Goal: Feedback & Contribution: Contribute content

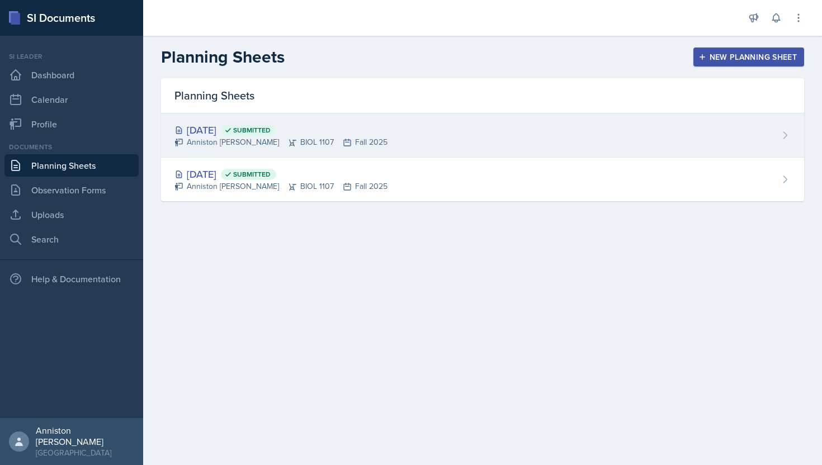
click at [459, 140] on div "[DATE] Submitted Anniston [PERSON_NAME] BIOL 1107 Fall 2025" at bounding box center [482, 136] width 643 height 44
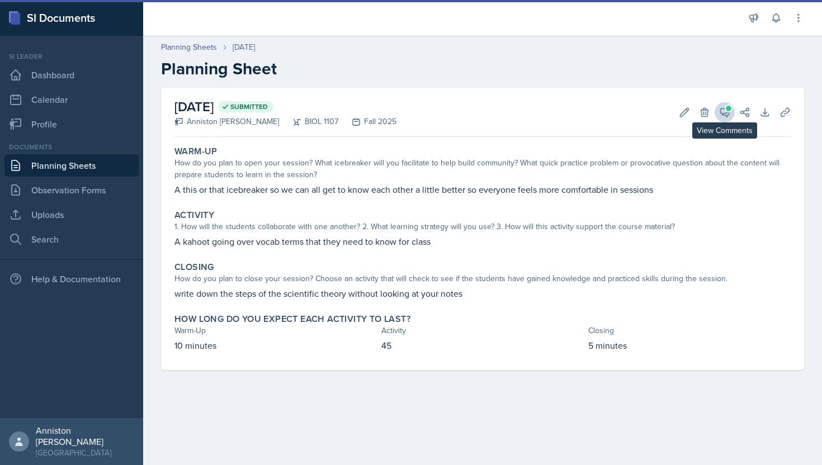
click at [729, 111] on icon at bounding box center [725, 112] width 8 height 8
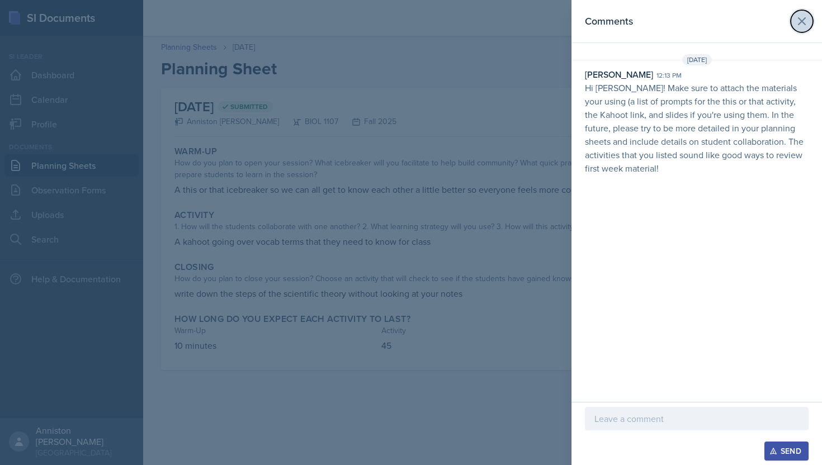
click at [806, 20] on icon at bounding box center [801, 21] width 13 height 13
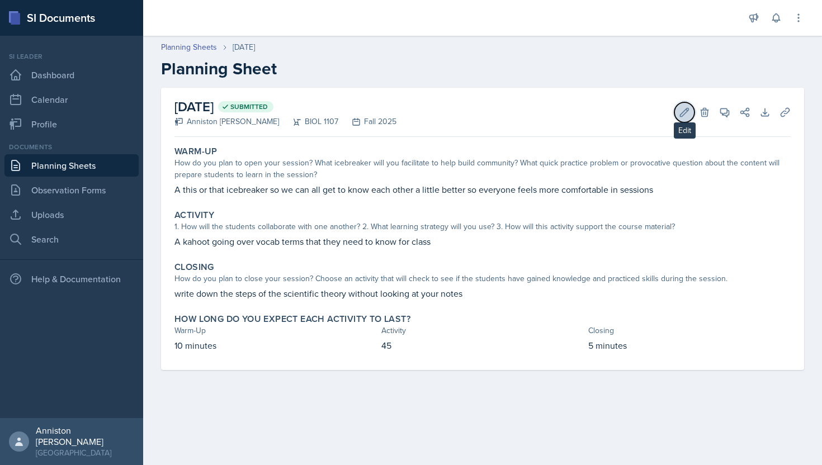
click at [682, 110] on icon at bounding box center [684, 112] width 11 height 11
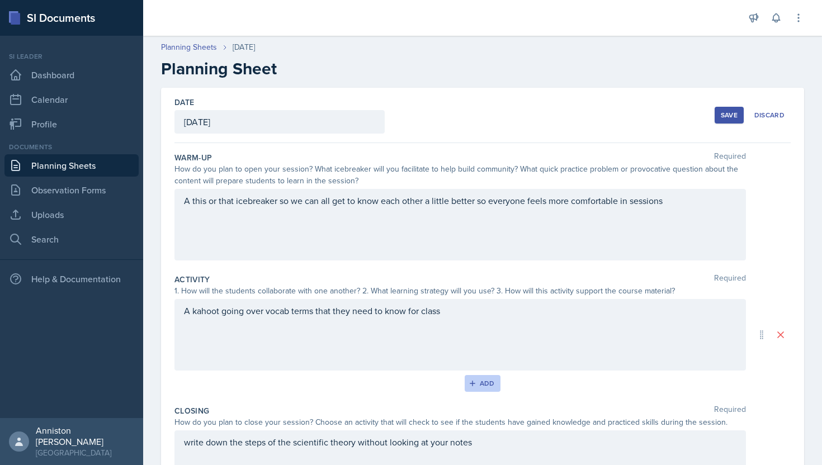
click at [478, 380] on div "Add" at bounding box center [483, 383] width 24 height 9
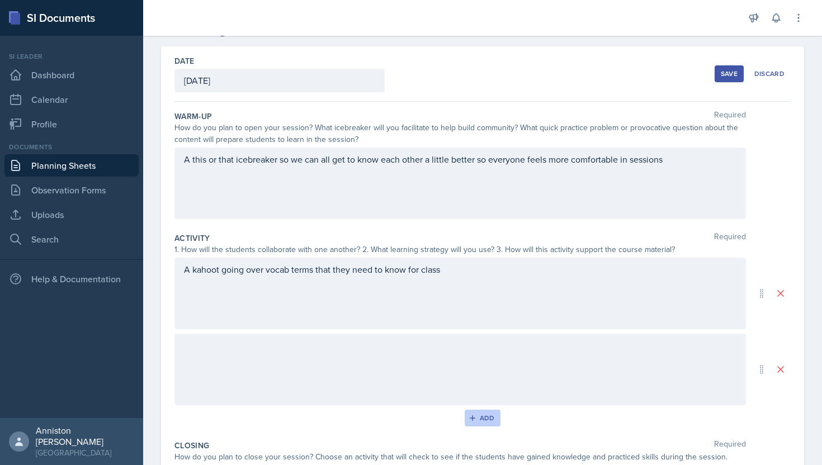
scroll to position [89, 0]
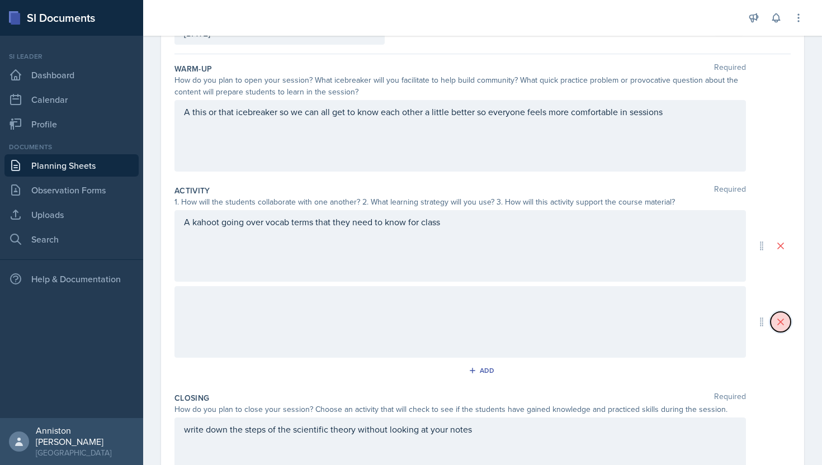
click at [782, 323] on icon at bounding box center [780, 322] width 11 height 11
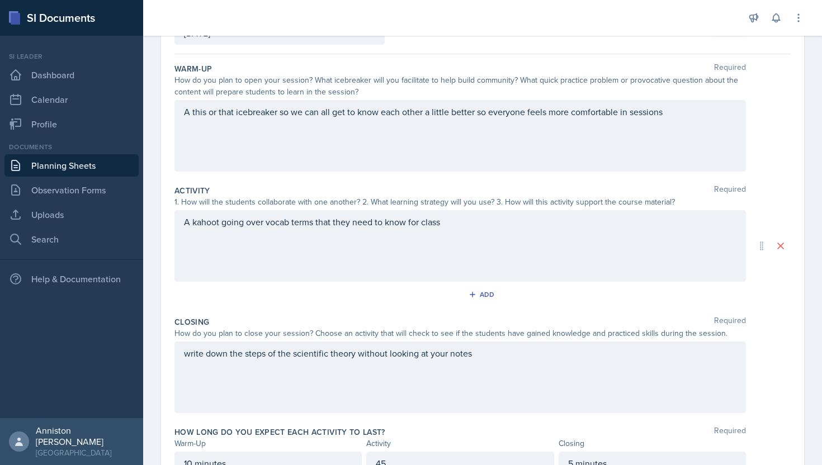
scroll to position [0, 0]
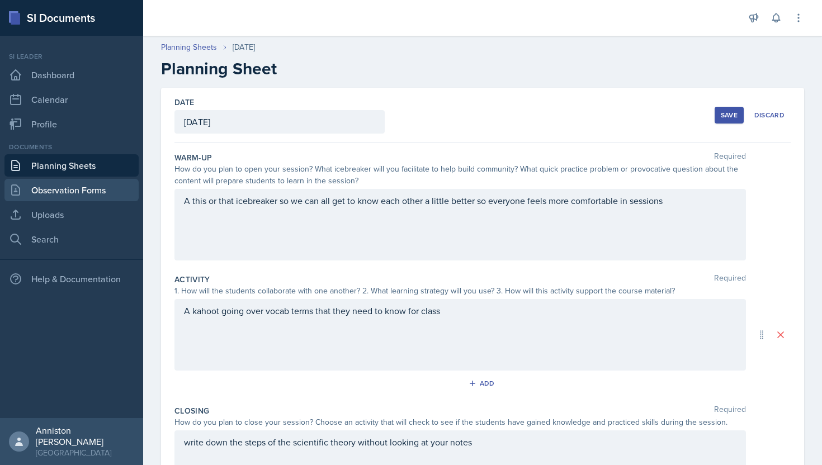
click at [42, 192] on link "Observation Forms" at bounding box center [71, 190] width 134 height 22
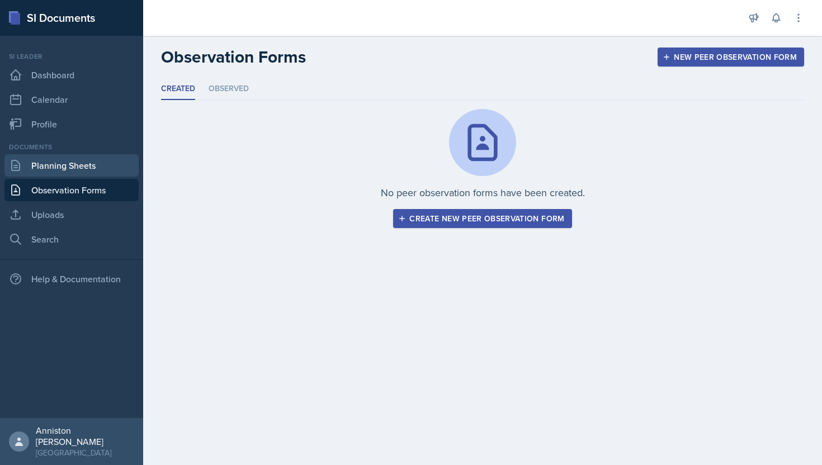
click at [78, 164] on link "Planning Sheets" at bounding box center [71, 165] width 134 height 22
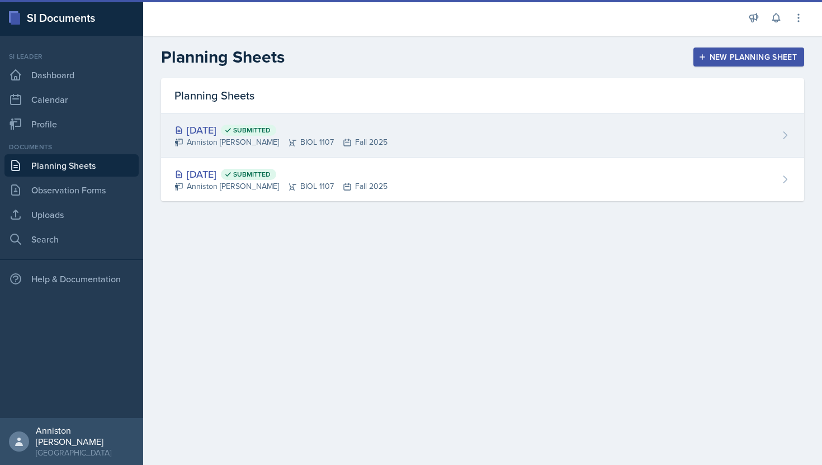
click at [488, 125] on div "[DATE] Submitted Anniston [PERSON_NAME] BIOL 1107 Fall 2025" at bounding box center [482, 136] width 643 height 44
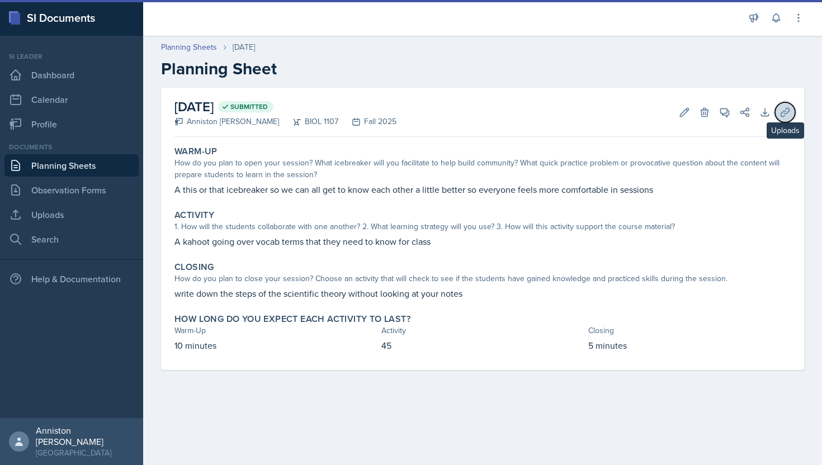
click at [790, 103] on button "Uploads" at bounding box center [785, 112] width 20 height 20
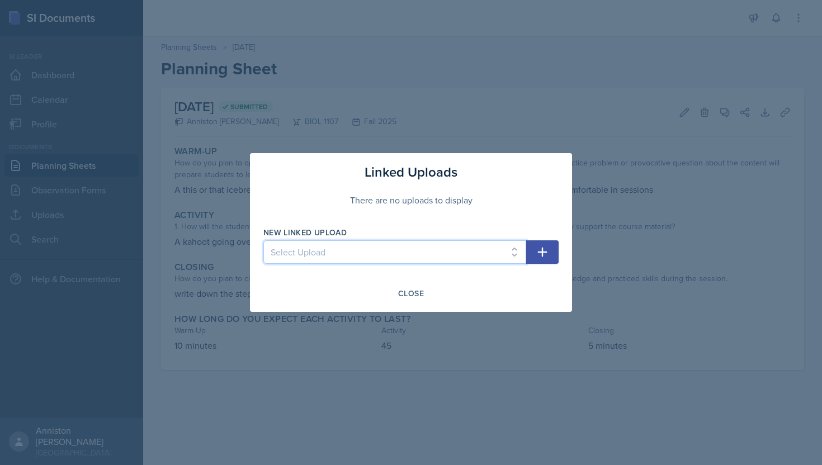
click at [355, 251] on select "Select Upload mock session ppt" at bounding box center [394, 251] width 263 height 23
click at [448, 255] on select "Select Upload mock session ppt" at bounding box center [394, 251] width 263 height 23
click at [413, 291] on div "Close" at bounding box center [411, 293] width 26 height 9
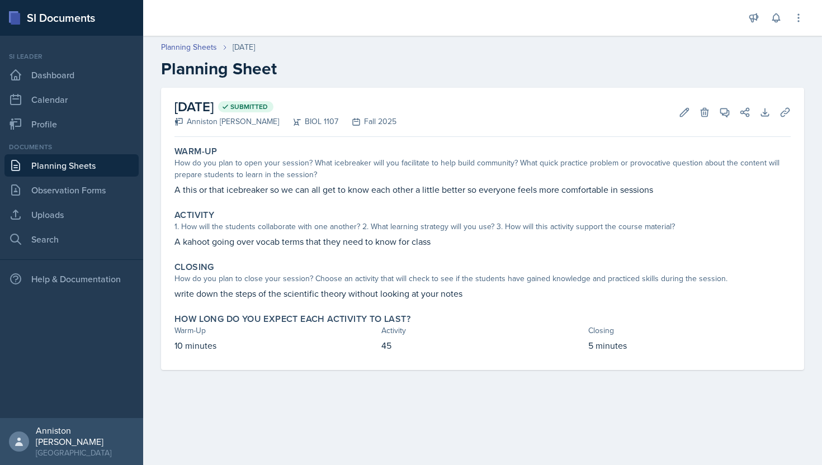
click at [89, 166] on link "Planning Sheets" at bounding box center [71, 165] width 134 height 22
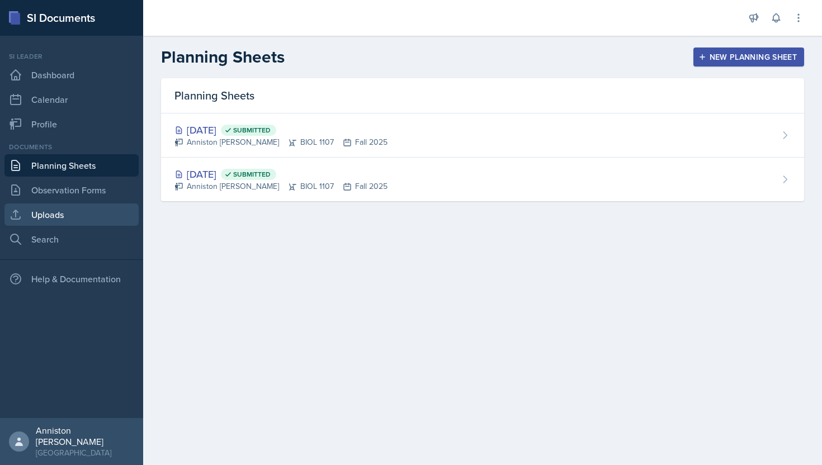
click at [81, 210] on link "Uploads" at bounding box center [71, 215] width 134 height 22
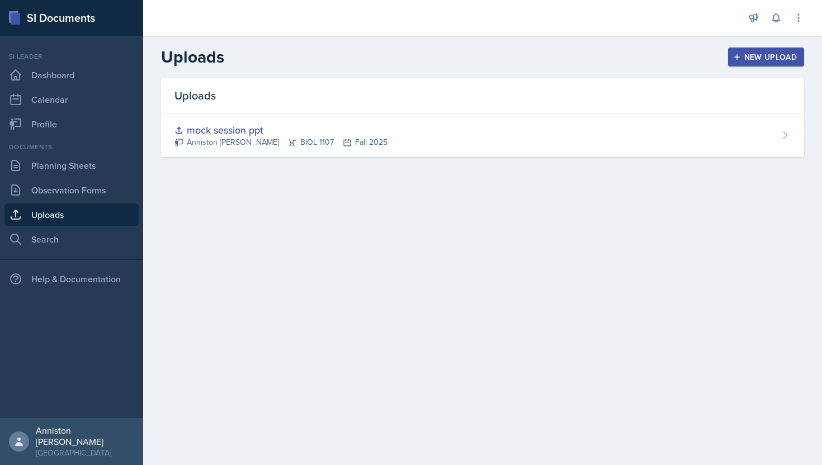
click at [775, 56] on div "New Upload" at bounding box center [766, 57] width 62 height 9
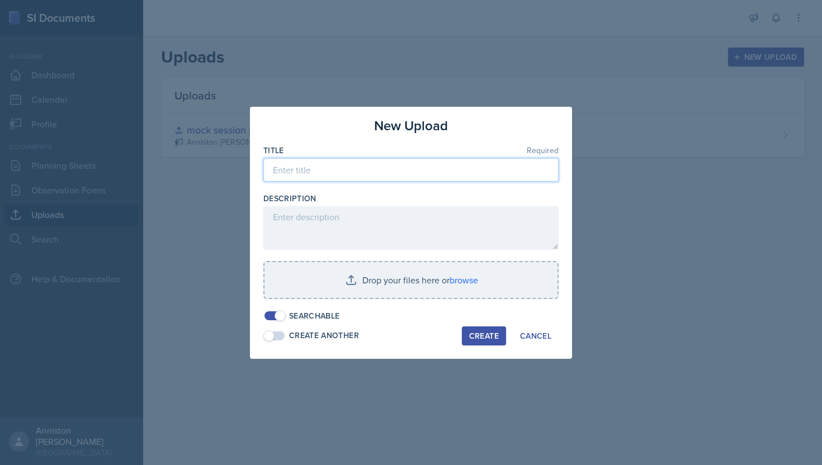
click at [468, 168] on input at bounding box center [410, 169] width 295 height 23
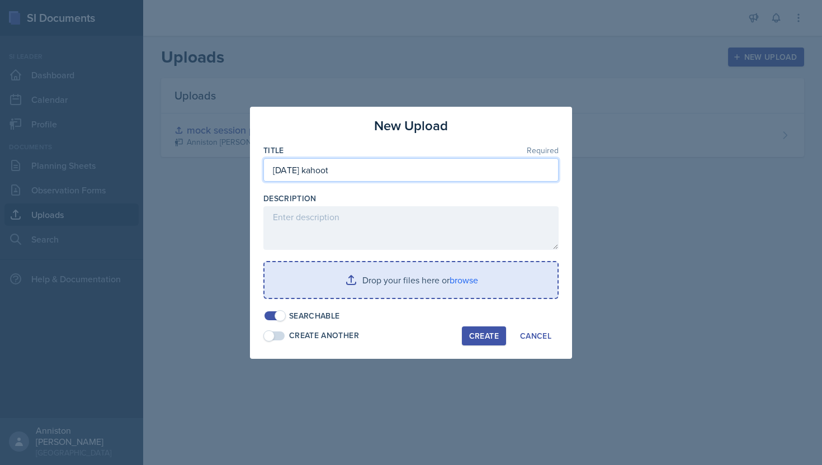
type input "[DATE] kahoot"
click at [442, 273] on input "file" at bounding box center [411, 280] width 293 height 36
click at [475, 281] on input "file" at bounding box center [411, 280] width 293 height 36
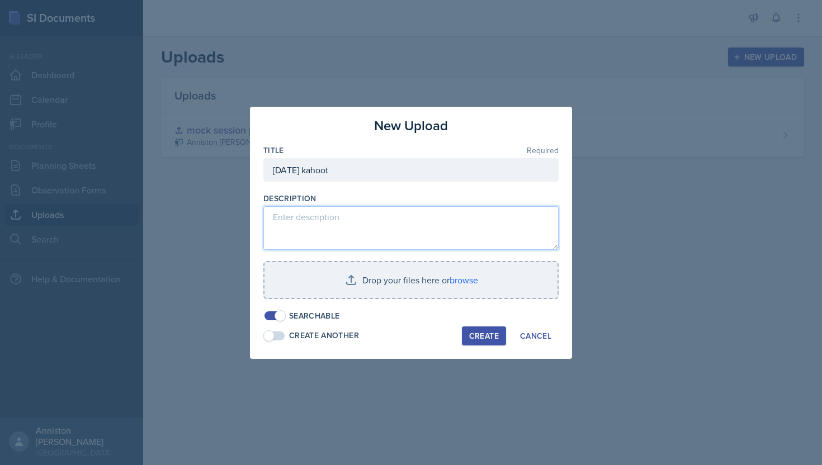
click at [306, 216] on textarea at bounding box center [410, 228] width 295 height 44
paste textarea "[URL][DOMAIN_NAME]"
type textarea "[URL][DOMAIN_NAME]"
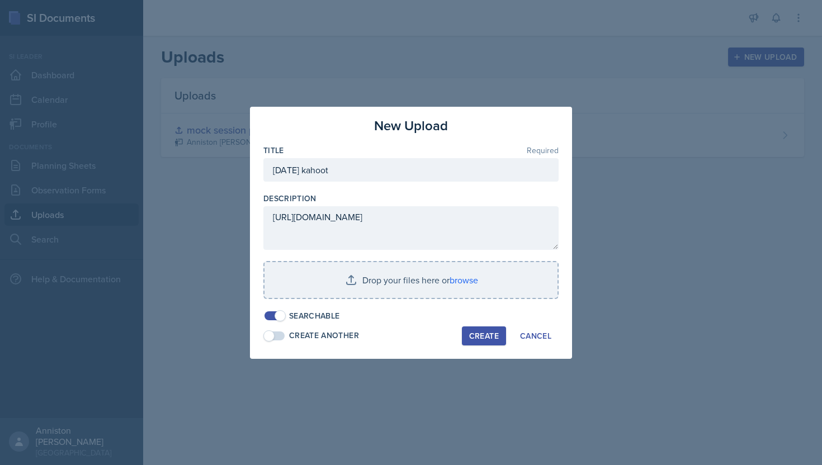
click at [495, 341] on button "Create" at bounding box center [484, 336] width 44 height 19
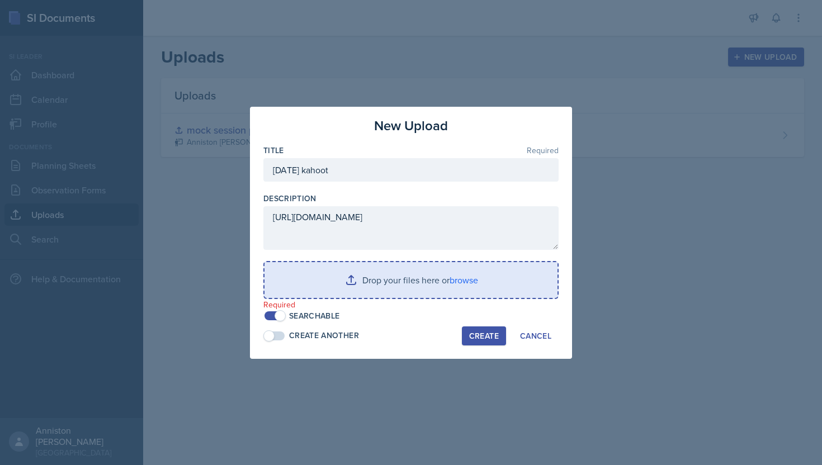
click at [421, 276] on input "file" at bounding box center [411, 280] width 293 height 36
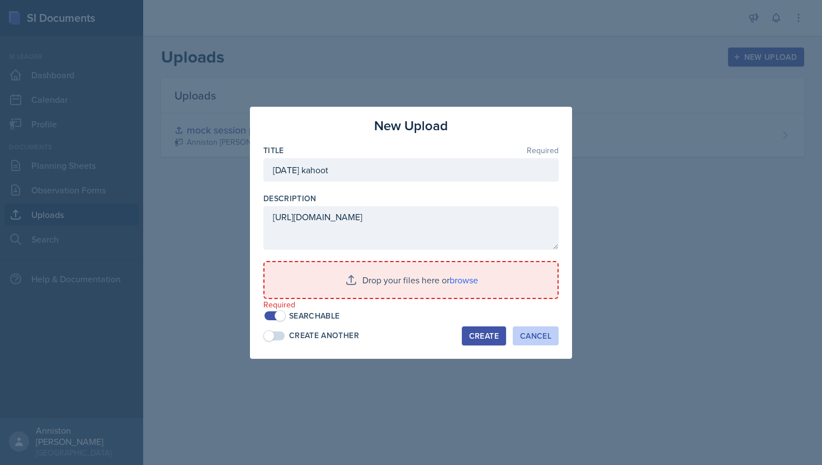
click at [534, 343] on button "Cancel" at bounding box center [536, 336] width 46 height 19
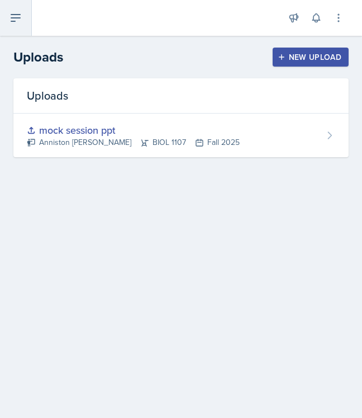
click at [21, 22] on icon at bounding box center [15, 17] width 13 height 13
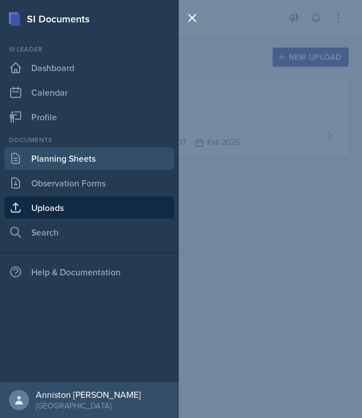
click at [51, 160] on link "Planning Sheets" at bounding box center [89, 158] width 170 height 22
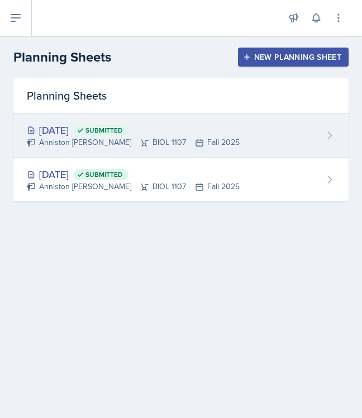
click at [181, 136] on div "[DATE] Submitted" at bounding box center [133, 129] width 213 height 15
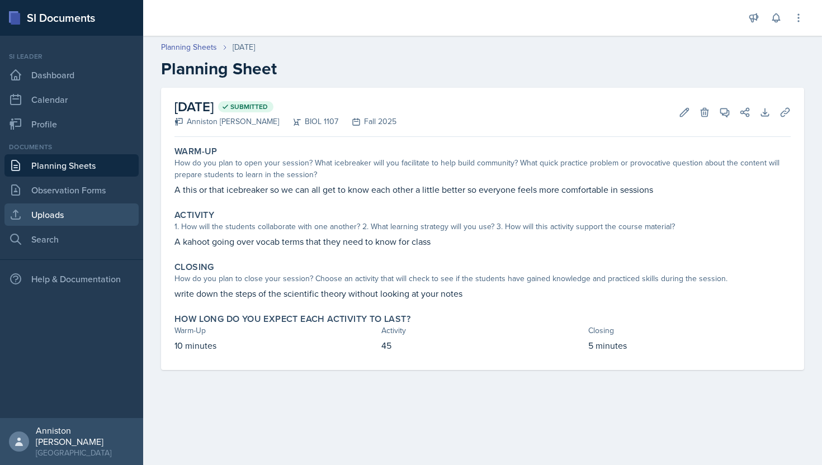
click at [74, 215] on link "Uploads" at bounding box center [71, 215] width 134 height 22
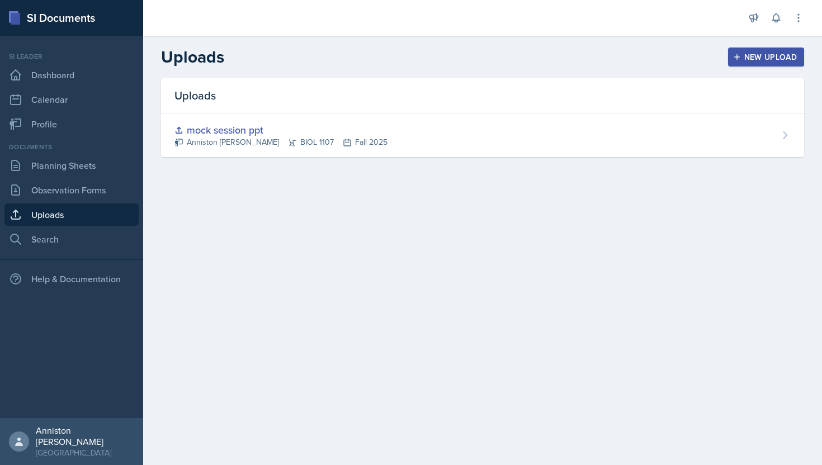
click at [751, 57] on div "New Upload" at bounding box center [766, 57] width 62 height 9
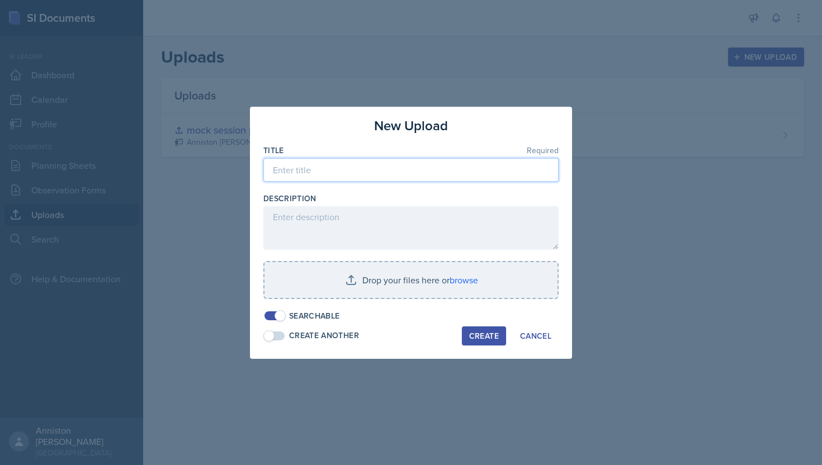
click at [385, 172] on input at bounding box center [410, 169] width 295 height 23
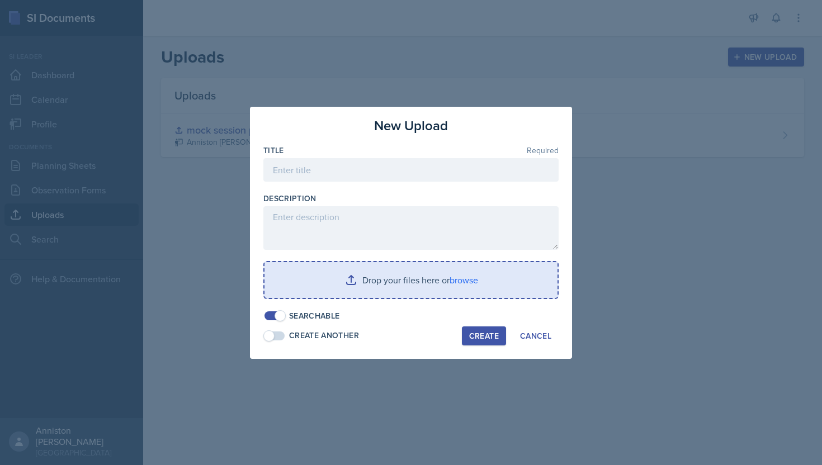
click at [477, 275] on input "file" at bounding box center [411, 280] width 293 height 36
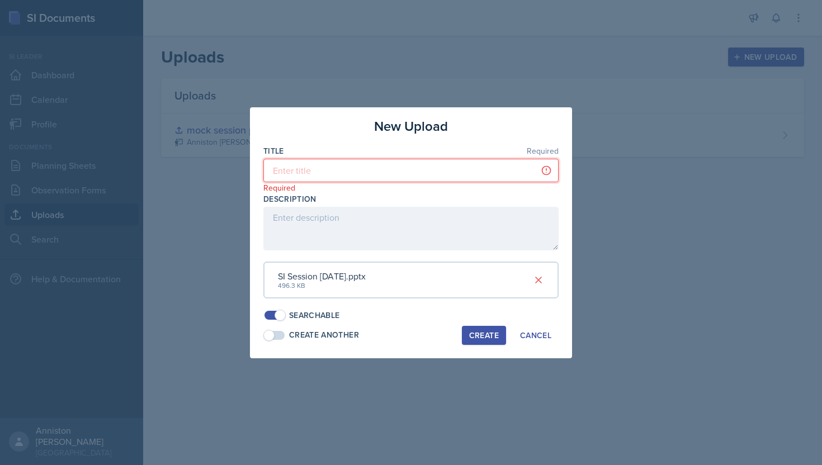
click at [417, 167] on input at bounding box center [410, 170] width 295 height 23
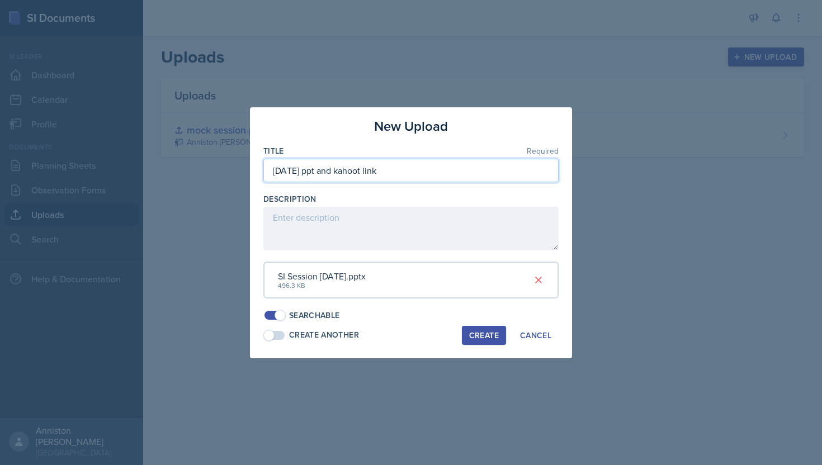
type input "[DATE] ppt and kahoot link"
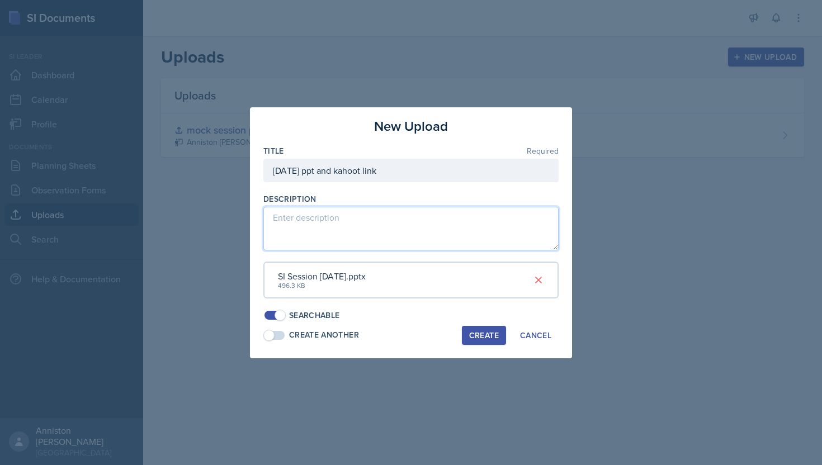
click at [398, 220] on textarea at bounding box center [410, 229] width 295 height 44
paste textarea "[URL][DOMAIN_NAME]"
type textarea "[URL][DOMAIN_NAME]"
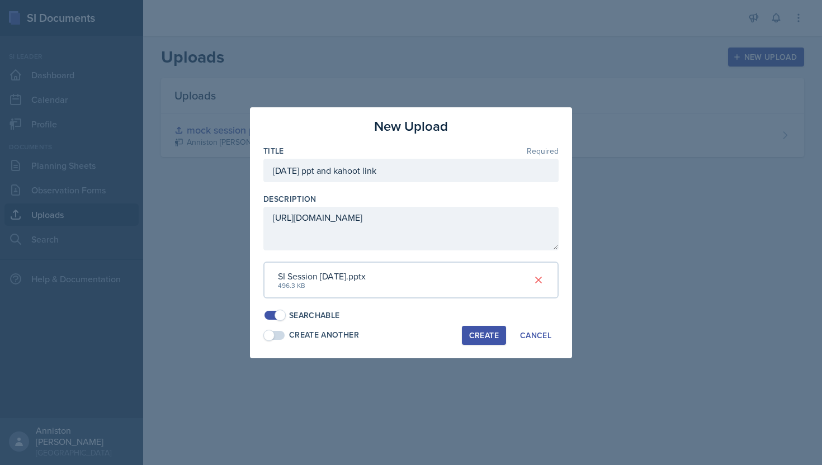
click at [482, 335] on div "Create" at bounding box center [484, 335] width 30 height 9
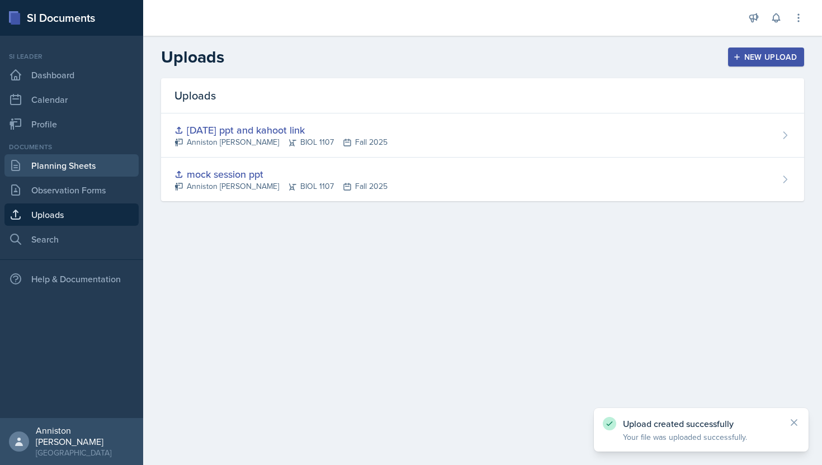
click at [88, 173] on link "Planning Sheets" at bounding box center [71, 165] width 134 height 22
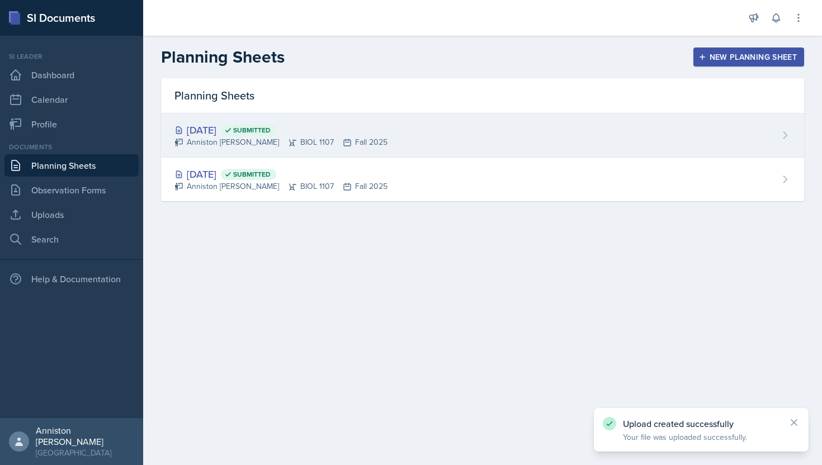
click at [685, 133] on div "[DATE] Submitted Anniston [PERSON_NAME] BIOL 1107 Fall 2025" at bounding box center [482, 136] width 643 height 44
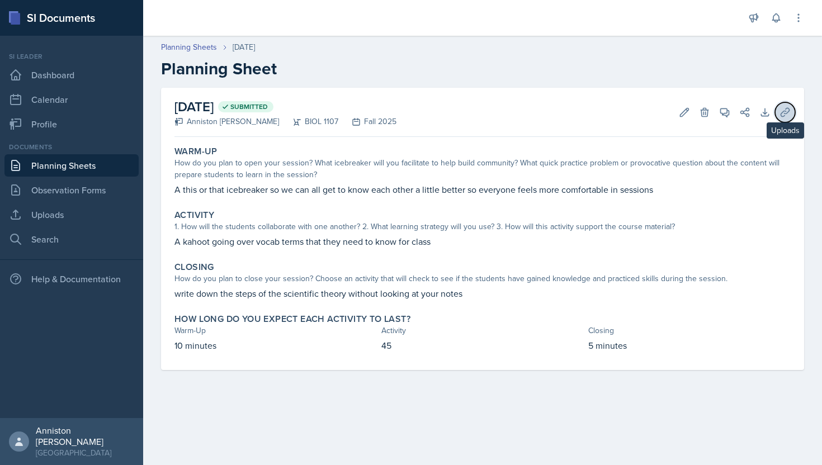
click at [784, 111] on icon at bounding box center [785, 112] width 11 height 11
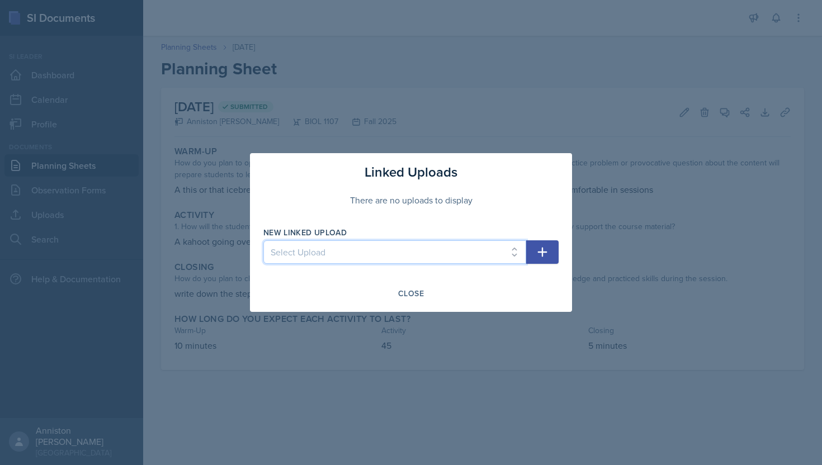
click at [449, 255] on select "Select Upload mock session ppt [DATE] ppt and kahoot link" at bounding box center [394, 251] width 263 height 23
select select "3356501f-a3c7-4753-bb41-745d0eba71f9"
click at [263, 240] on select "Select Upload mock session ppt [DATE] ppt and kahoot link" at bounding box center [394, 251] width 263 height 23
click at [545, 243] on button "button" at bounding box center [542, 251] width 32 height 23
select select
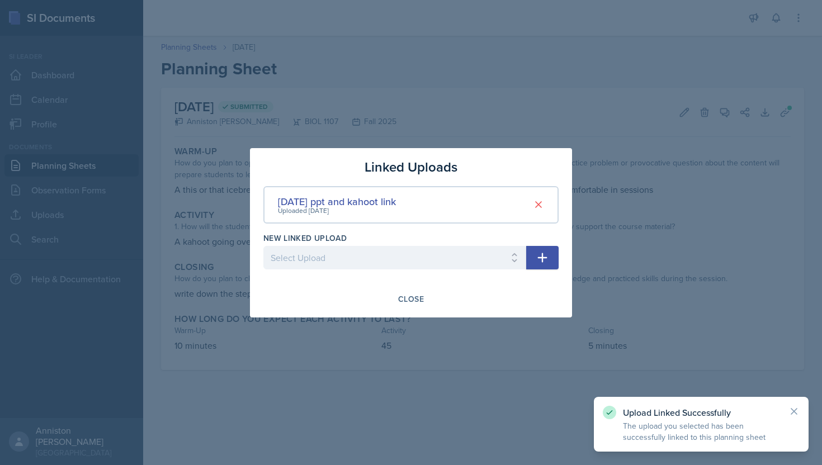
click at [601, 131] on div at bounding box center [411, 232] width 822 height 465
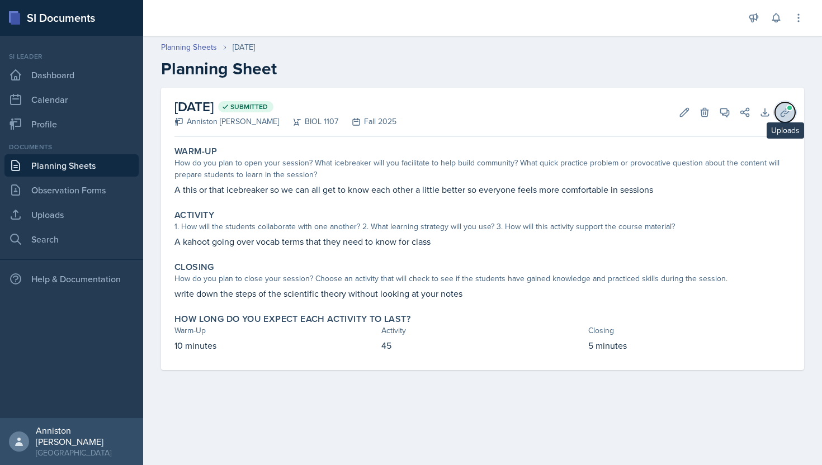
click at [786, 112] on icon at bounding box center [785, 112] width 11 height 11
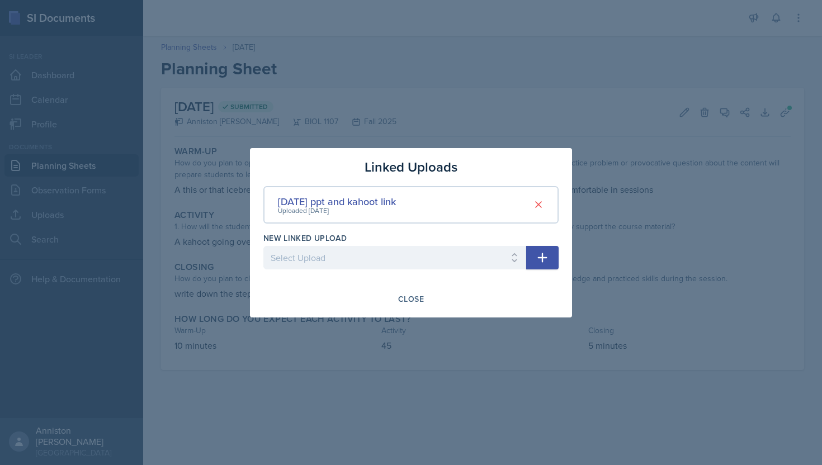
click at [494, 106] on div at bounding box center [411, 232] width 822 height 465
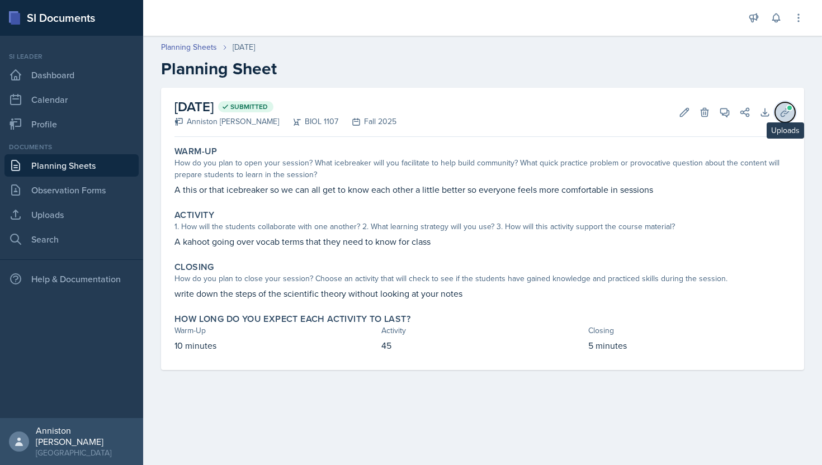
click at [785, 114] on icon at bounding box center [785, 112] width 8 height 8
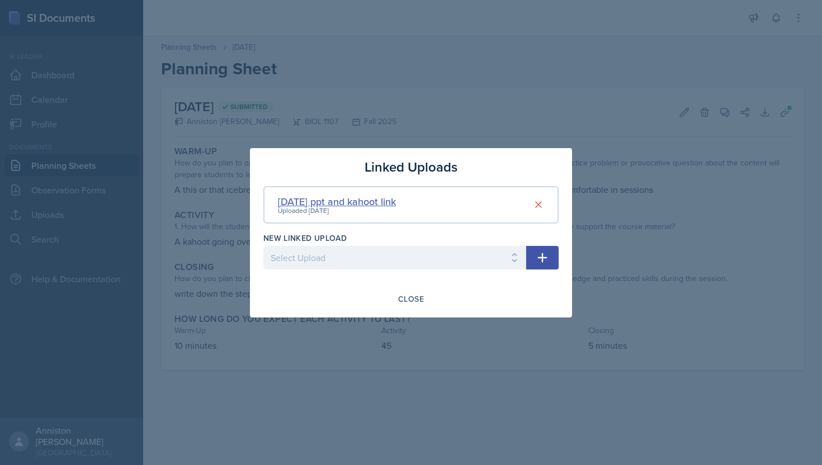
click at [364, 202] on div "[DATE] ppt and kahoot link" at bounding box center [337, 201] width 118 height 15
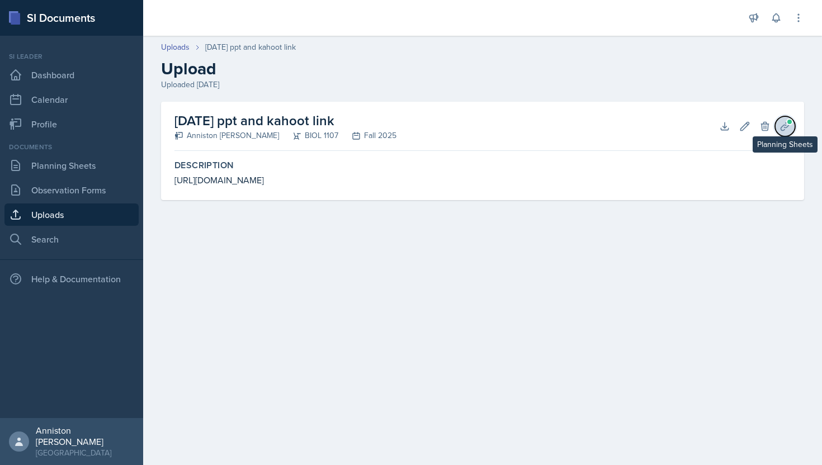
click at [790, 123] on span at bounding box center [789, 122] width 7 height 7
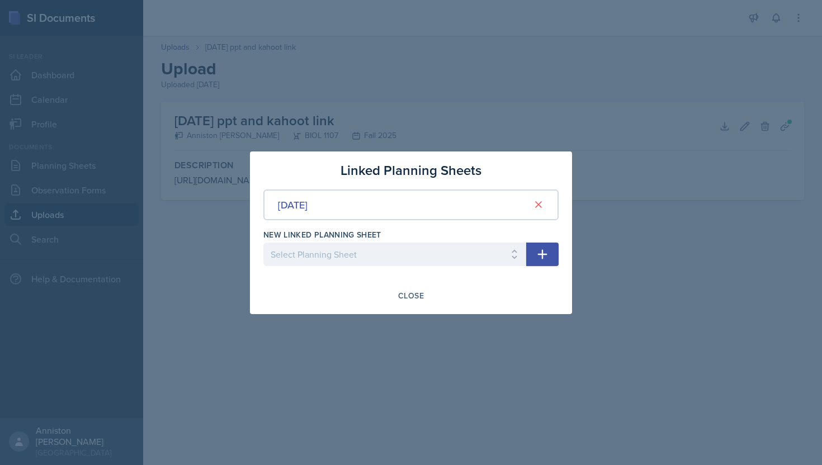
click at [567, 97] on div at bounding box center [411, 232] width 822 height 465
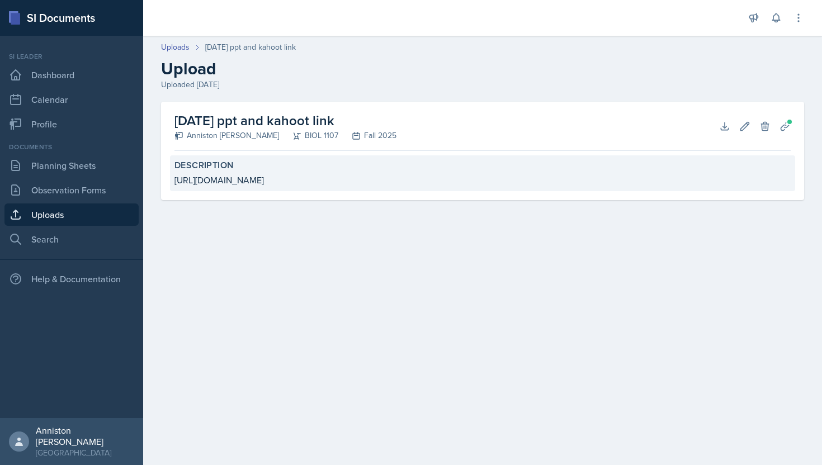
click at [387, 181] on div "[URL][DOMAIN_NAME]" at bounding box center [482, 179] width 616 height 13
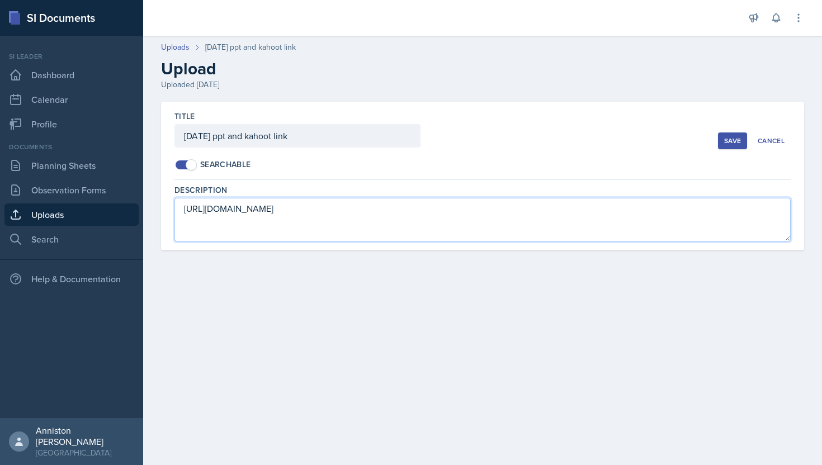
click at [433, 209] on textarea "[URL][DOMAIN_NAME]" at bounding box center [482, 220] width 616 height 44
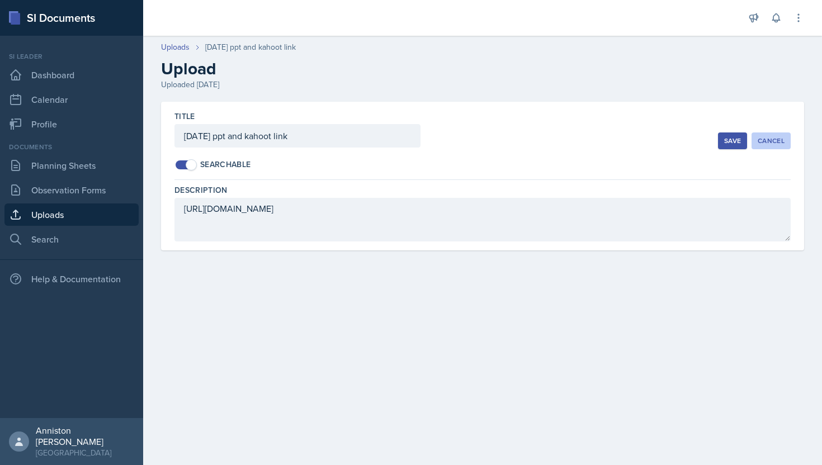
click at [763, 136] on div "Cancel" at bounding box center [771, 140] width 27 height 9
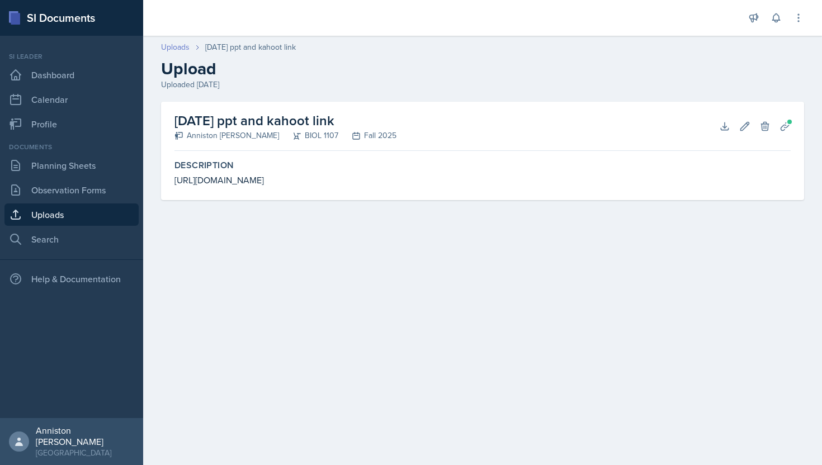
click at [177, 43] on link "Uploads" at bounding box center [175, 47] width 29 height 12
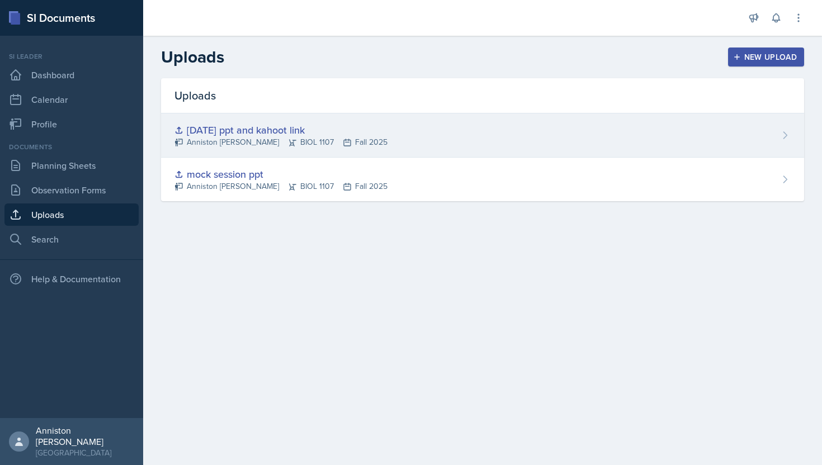
click at [306, 145] on div "Anniston [PERSON_NAME] BIOL 1107 Fall 2025" at bounding box center [280, 142] width 213 height 12
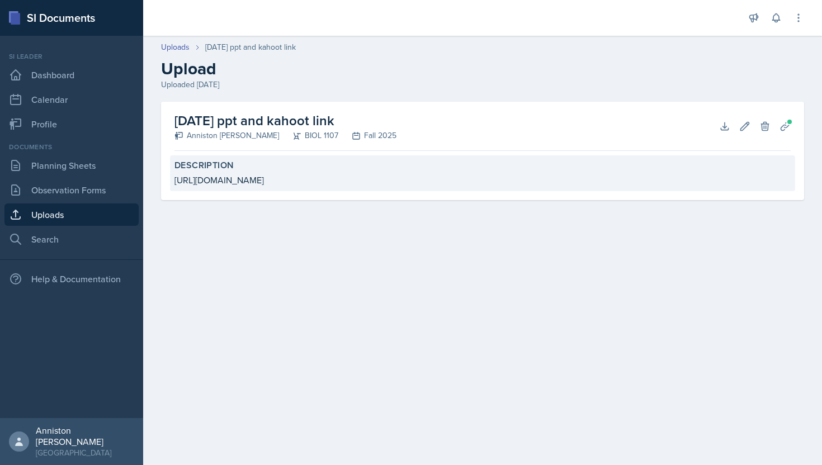
click at [314, 174] on div "[URL][DOMAIN_NAME]" at bounding box center [482, 179] width 616 height 13
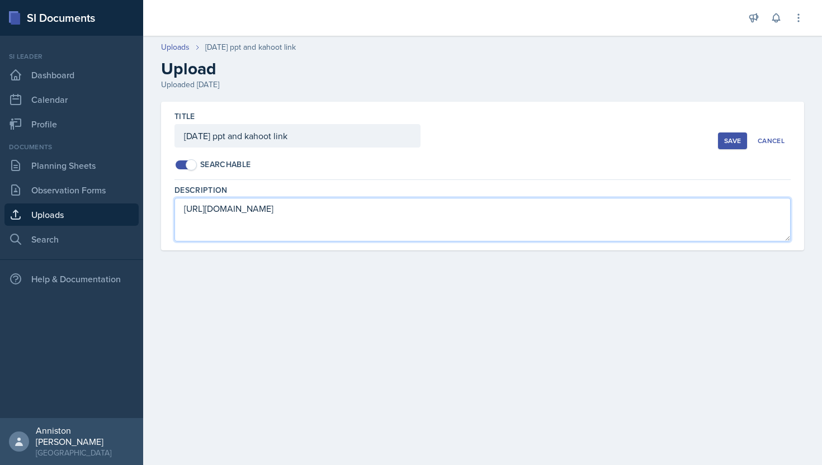
click at [736, 228] on textarea "[URL][DOMAIN_NAME]" at bounding box center [482, 220] width 616 height 44
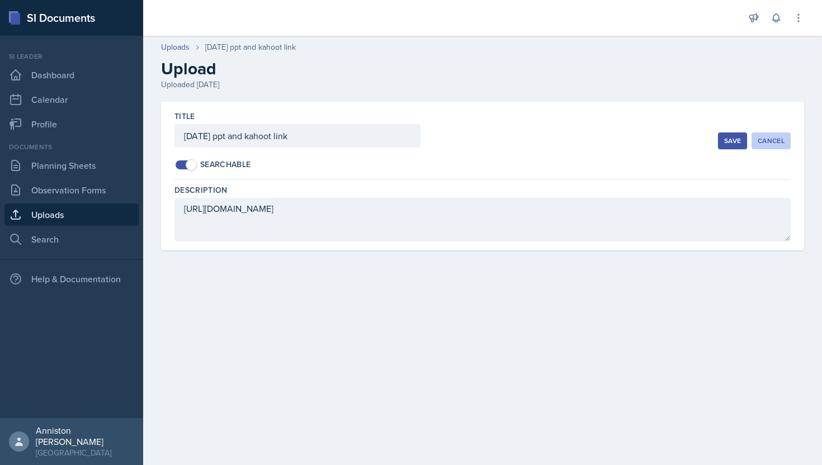
click at [766, 141] on div "Cancel" at bounding box center [771, 140] width 27 height 9
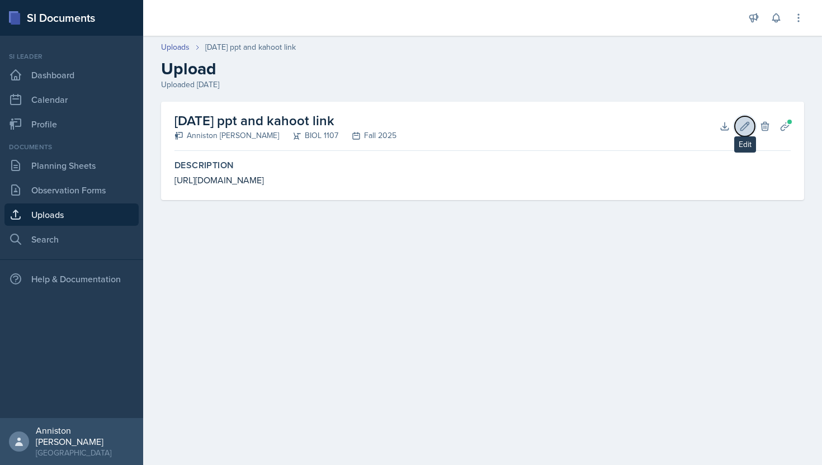
click at [748, 125] on icon at bounding box center [744, 126] width 11 height 11
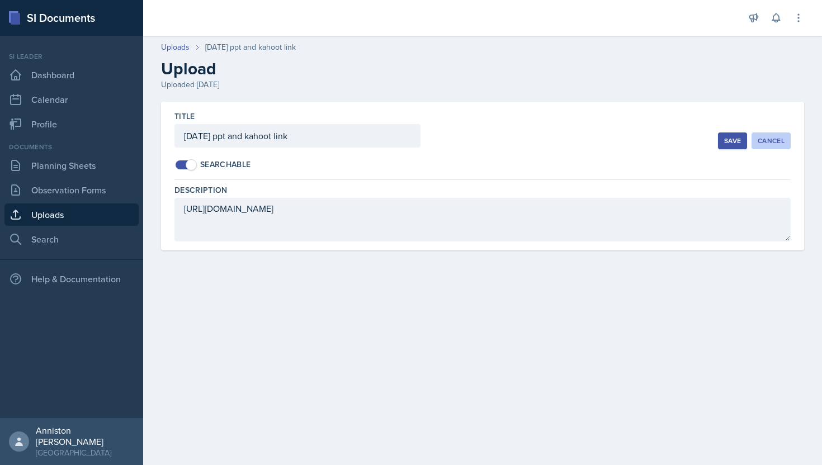
click at [772, 145] on div "Cancel" at bounding box center [771, 140] width 27 height 9
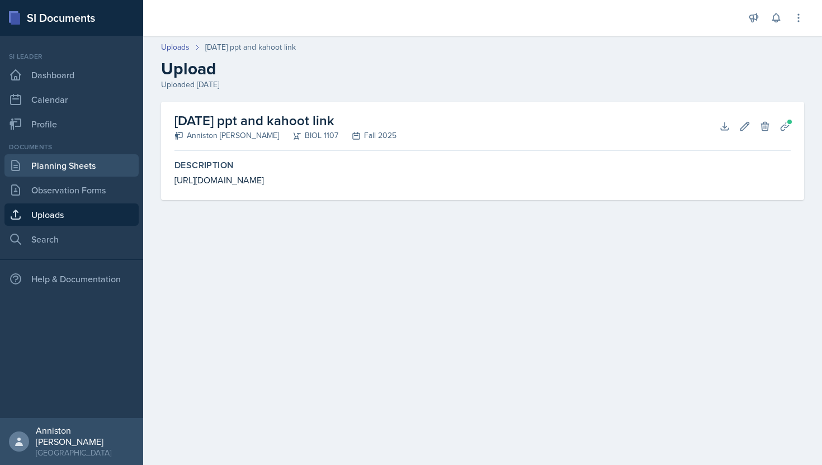
click at [102, 162] on link "Planning Sheets" at bounding box center [71, 165] width 134 height 22
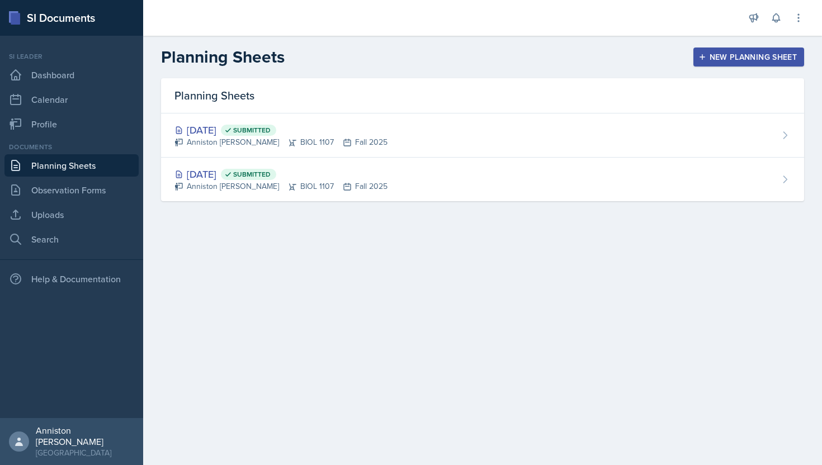
click at [554, 45] on header "Planning Sheets New Planning Sheet" at bounding box center [482, 57] width 679 height 43
